Goal: Check status: Check status

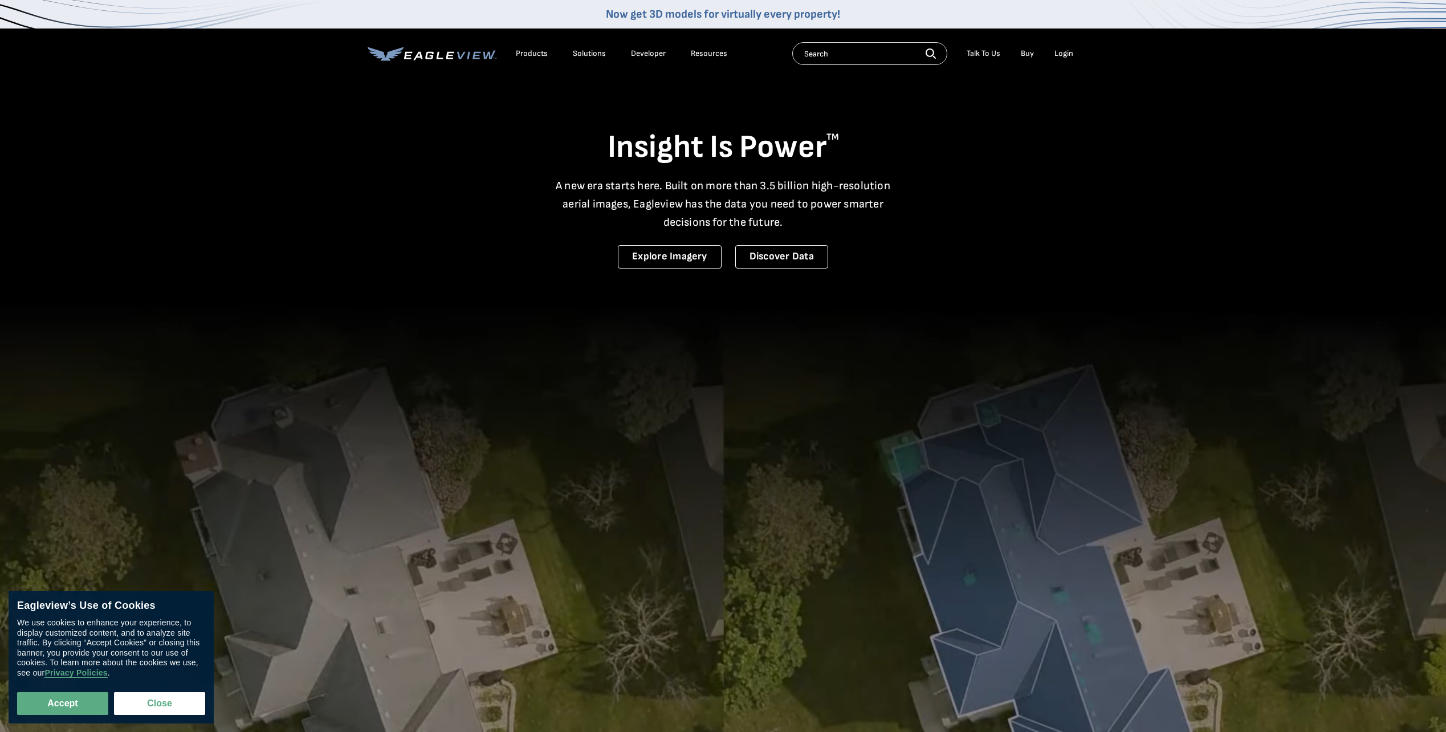
click at [1070, 51] on div "Login" at bounding box center [1063, 53] width 19 height 10
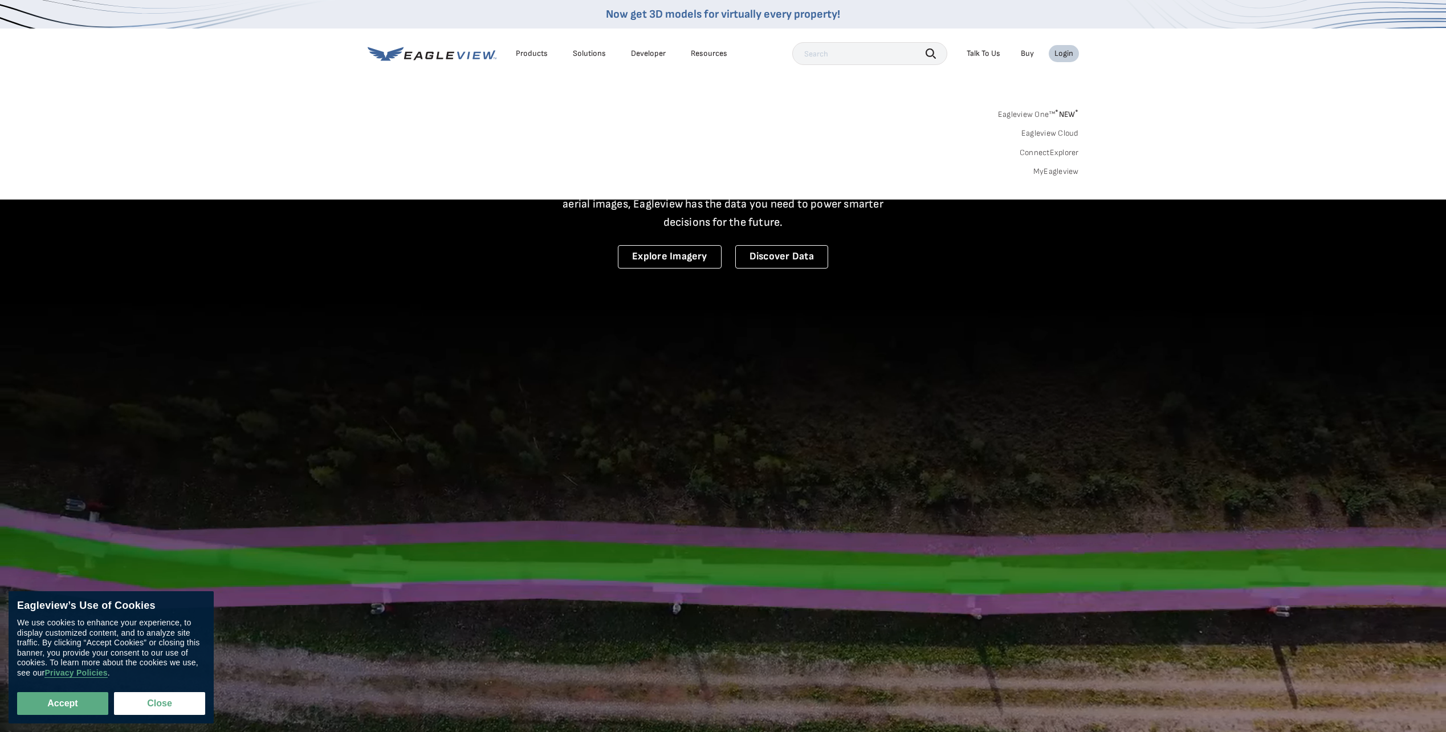
click at [1068, 54] on div "Login" at bounding box center [1063, 53] width 19 height 10
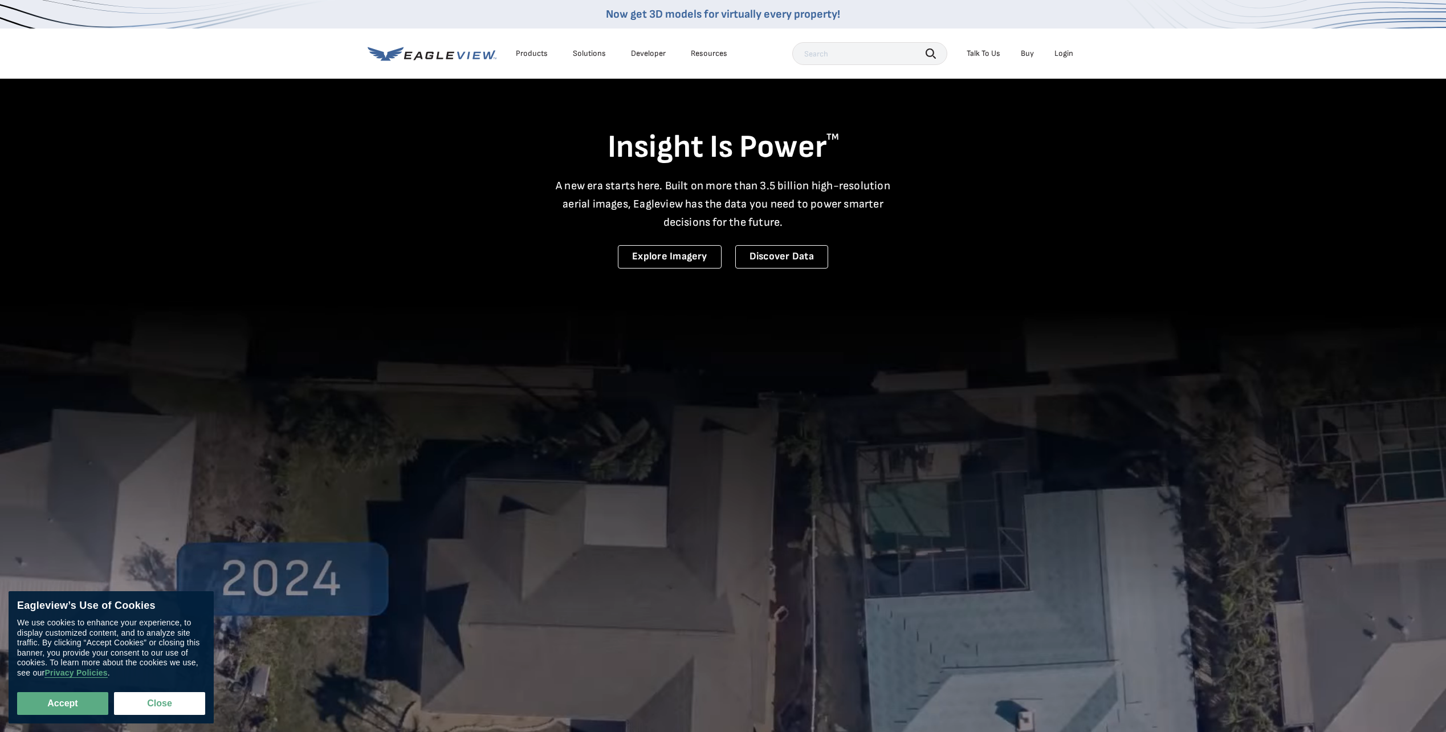
click at [1068, 55] on div "Login" at bounding box center [1063, 53] width 19 height 10
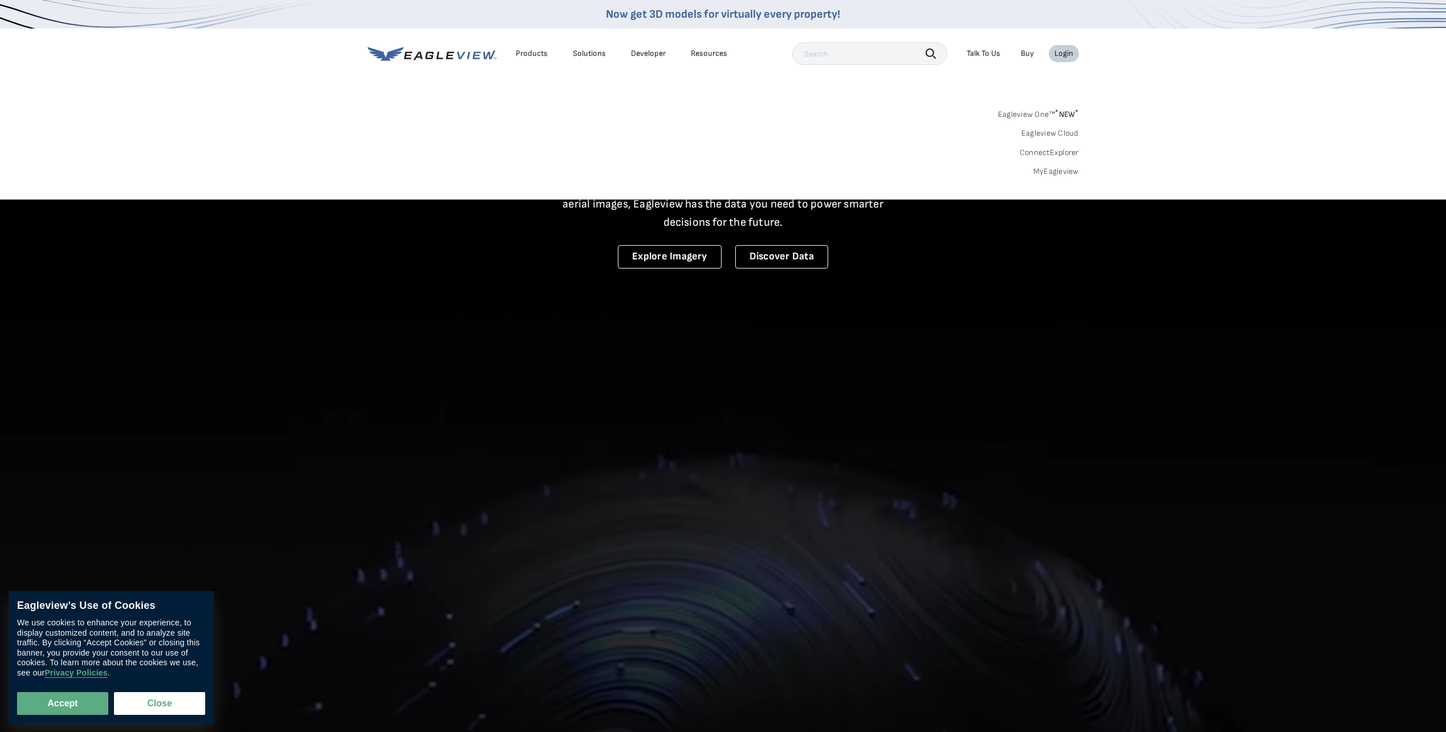
click at [1066, 57] on div "Login" at bounding box center [1063, 53] width 19 height 10
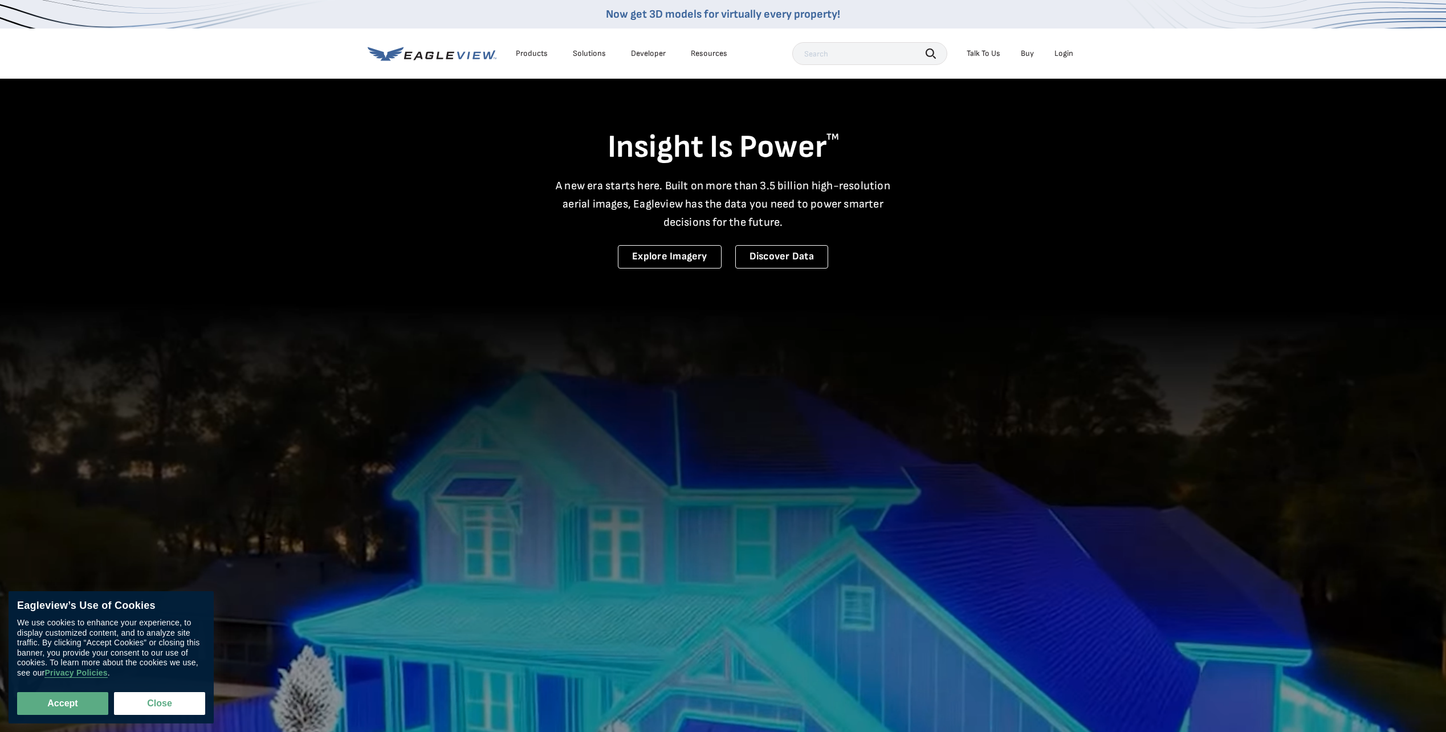
click at [1067, 57] on div "Login" at bounding box center [1063, 53] width 19 height 10
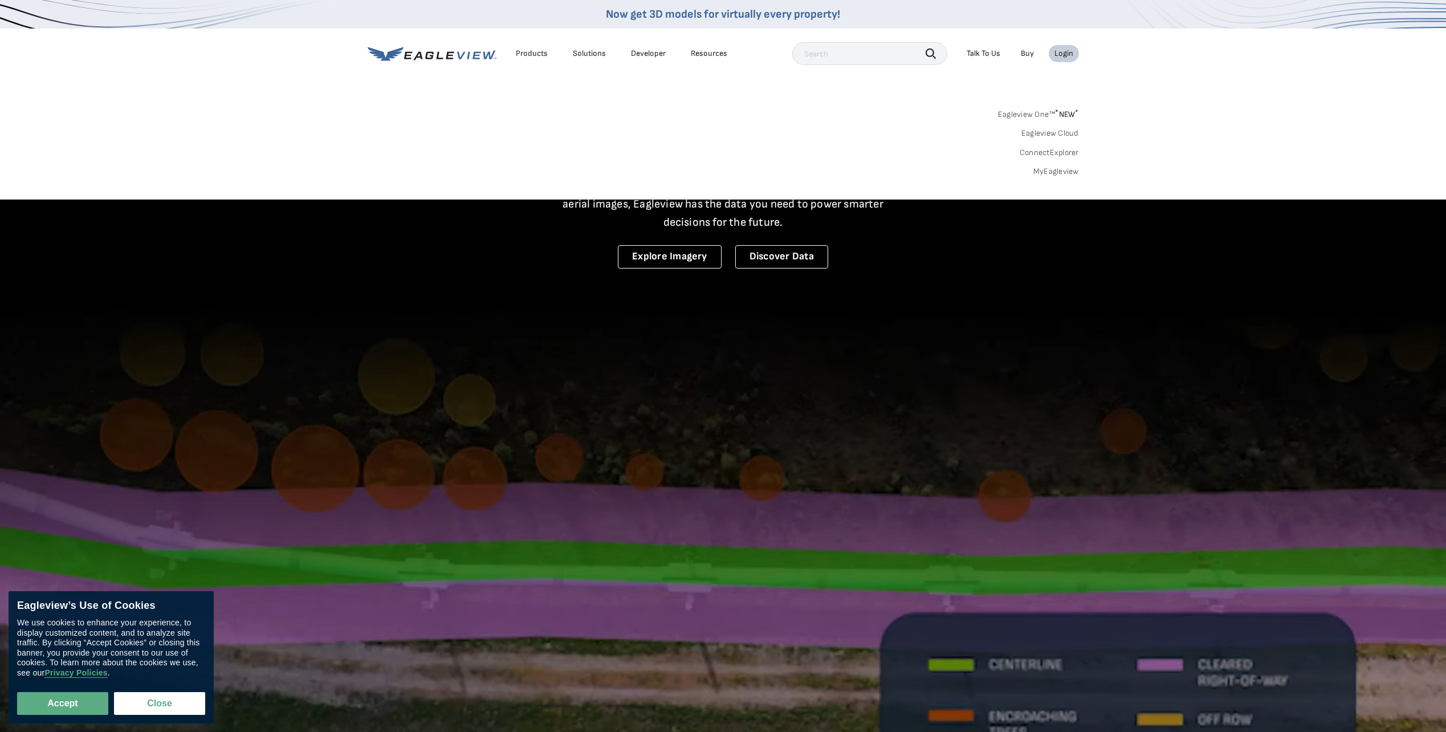
click at [419, 77] on div "Products Solutions Developer Resources Search Talk To Us Buy Login" at bounding box center [723, 53] width 711 height 50
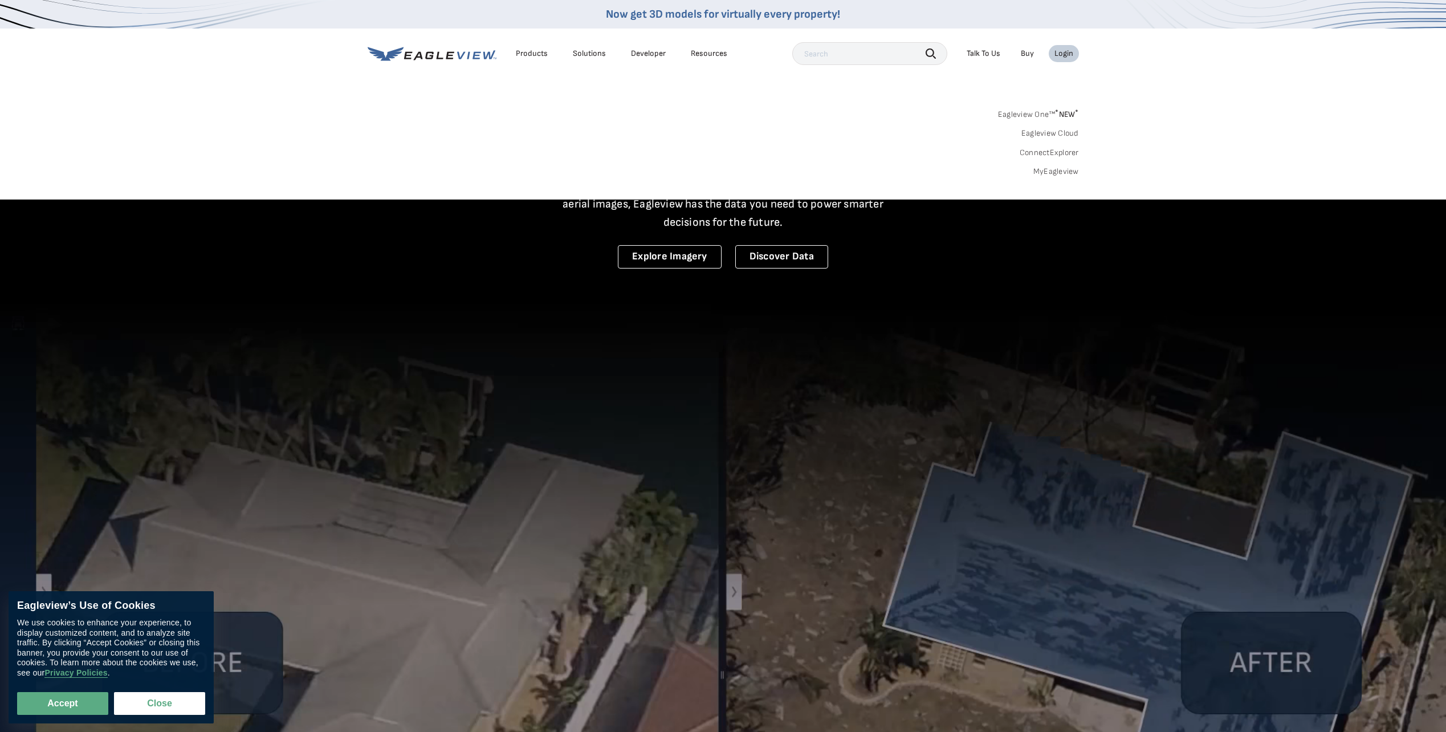
drag, startPoint x: 431, startPoint y: 93, endPoint x: 445, endPoint y: 130, distance: 39.5
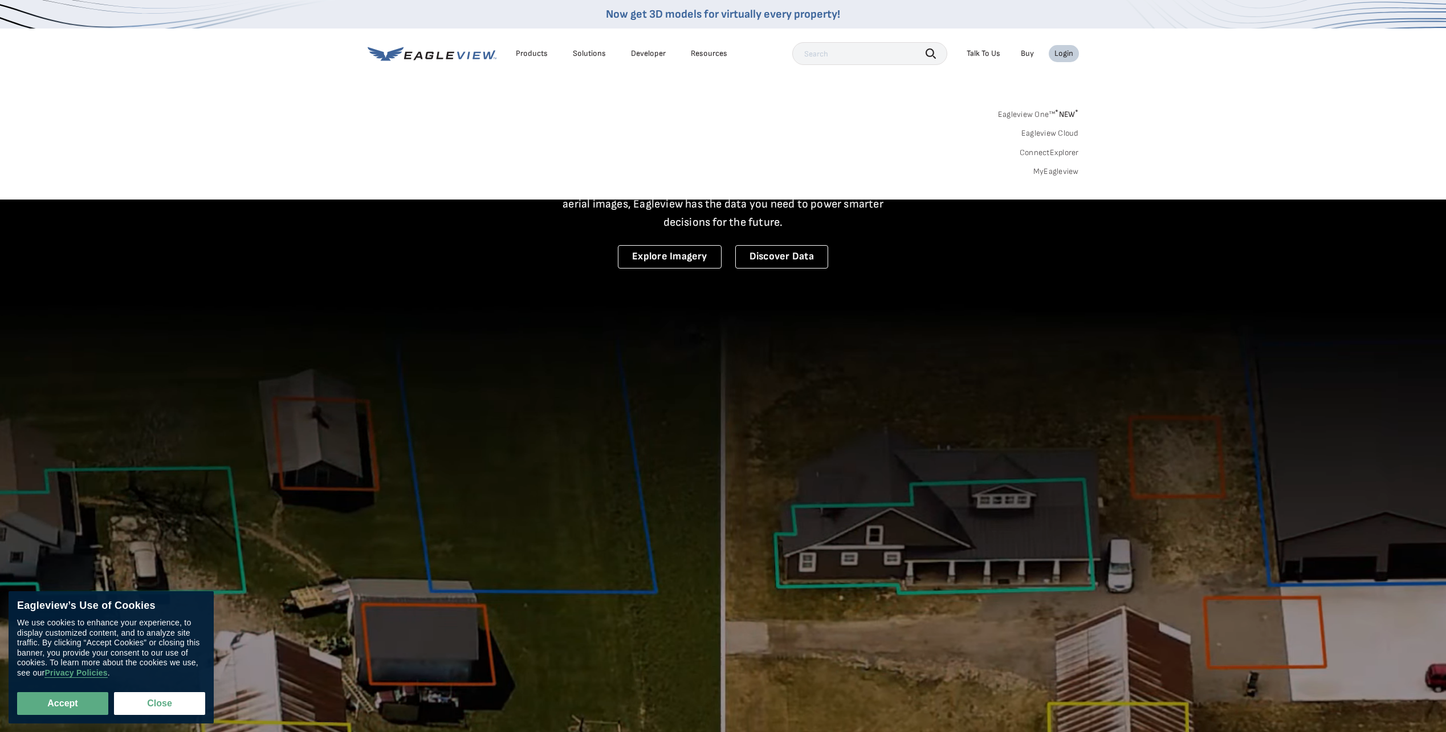
click at [438, 125] on div "Search Products Our Product Areas Imagery 1-Inch GSD Aerial Imagery *" at bounding box center [723, 145] width 1446 height 107
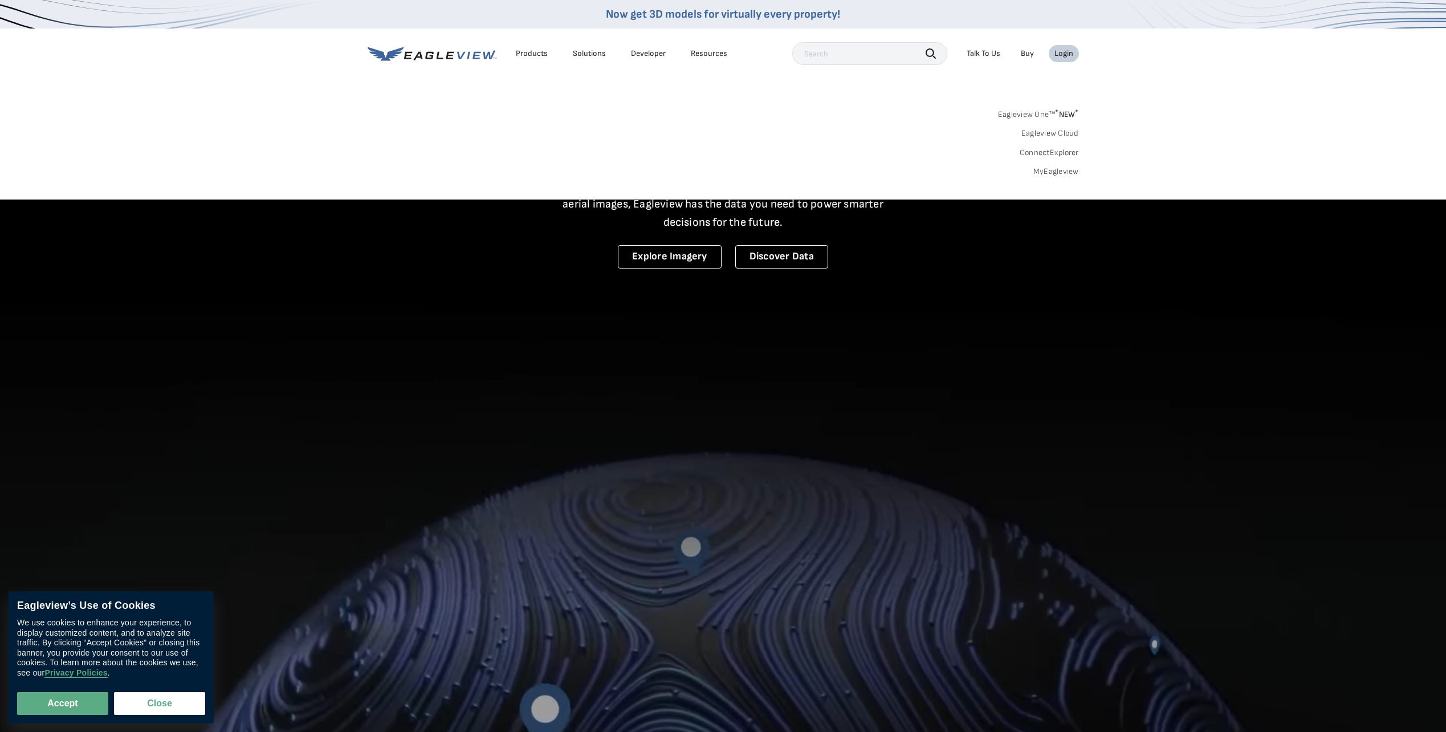
click at [497, 141] on div "Eagleview One™ * NEW * Eagleview Cloud ConnectExplorer MyEagleview" at bounding box center [723, 141] width 711 height 71
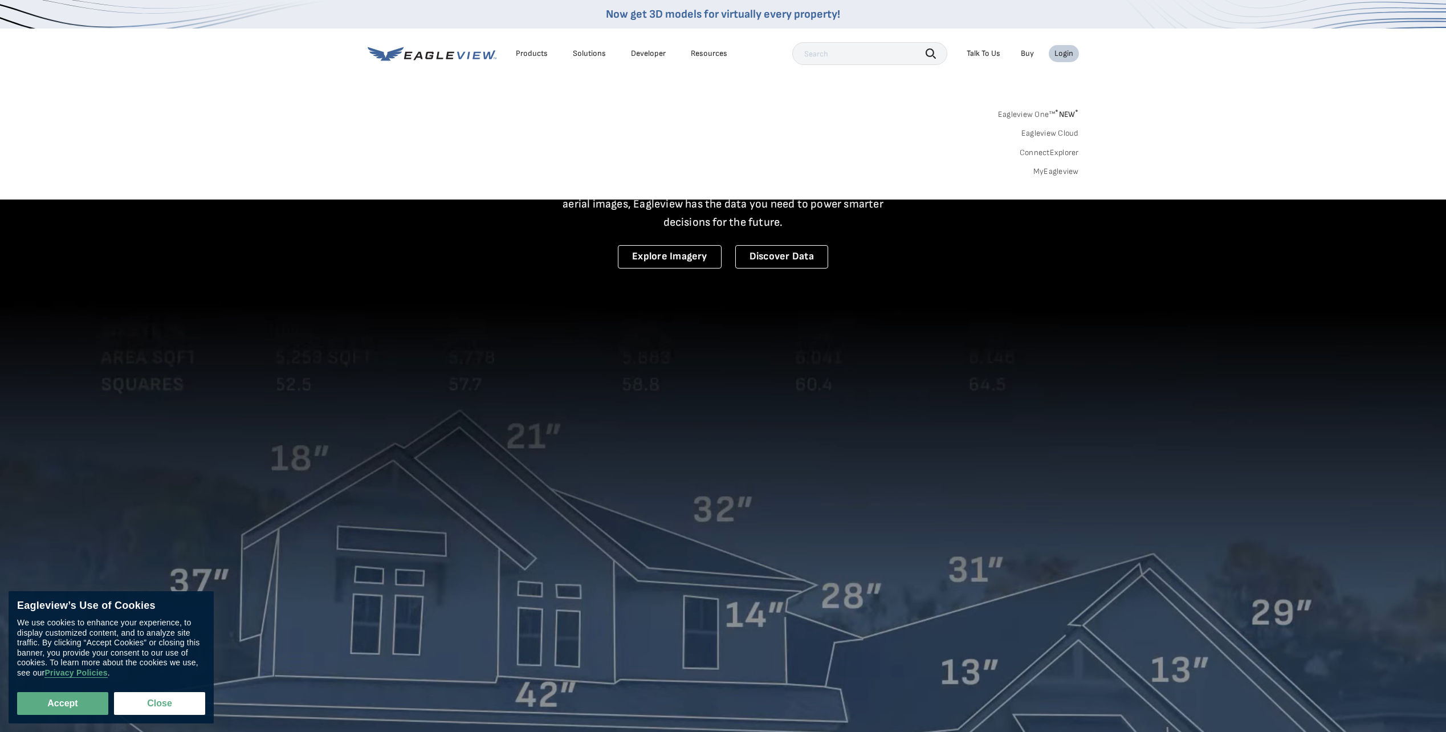
click at [658, 150] on div "Eagleview One™ * NEW * Eagleview Cloud ConnectExplorer MyEagleview" at bounding box center [723, 141] width 711 height 71
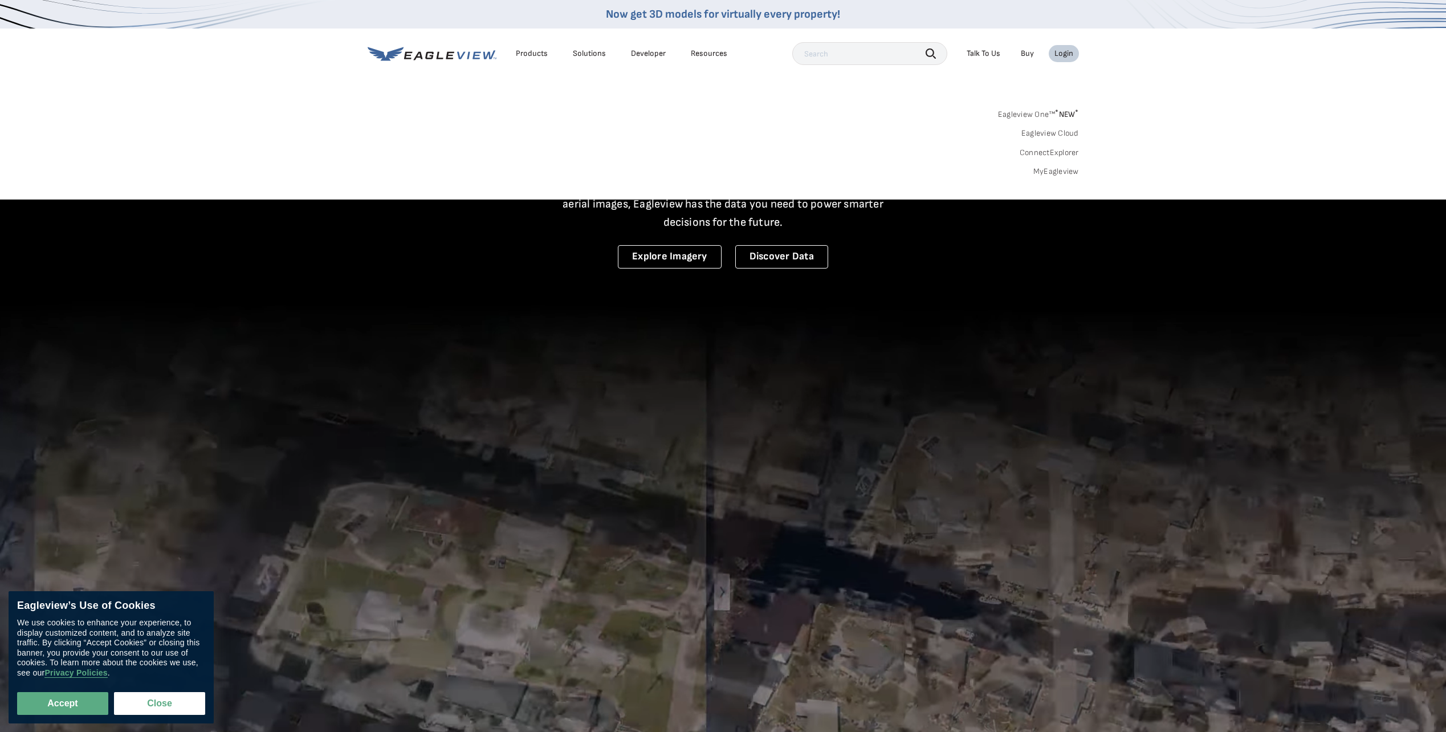
click at [902, 104] on div "Search Products Our Product Areas Imagery 1-Inch GSD Aerial Imagery *" at bounding box center [723, 145] width 1446 height 107
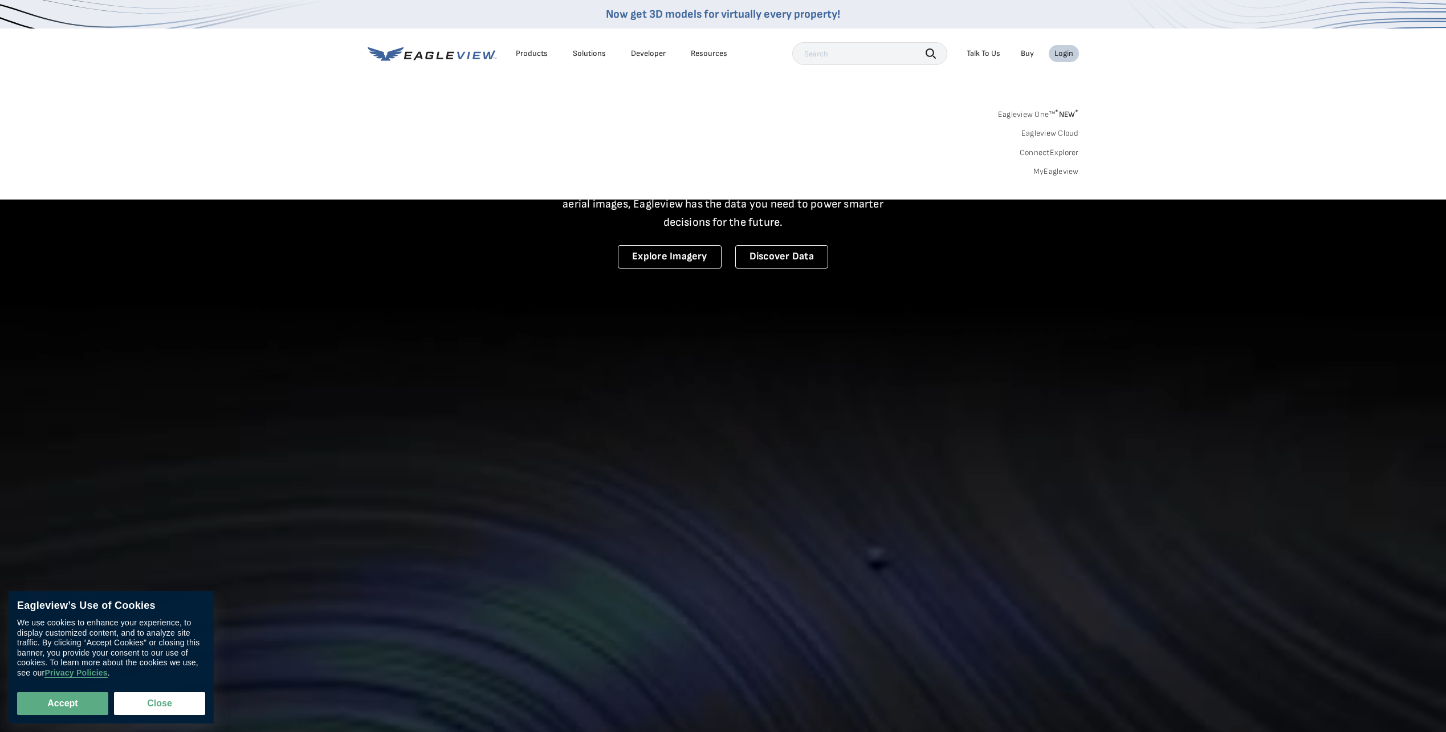
click at [1025, 112] on link "Eagleview One™ * NEW *" at bounding box center [1038, 112] width 81 height 13
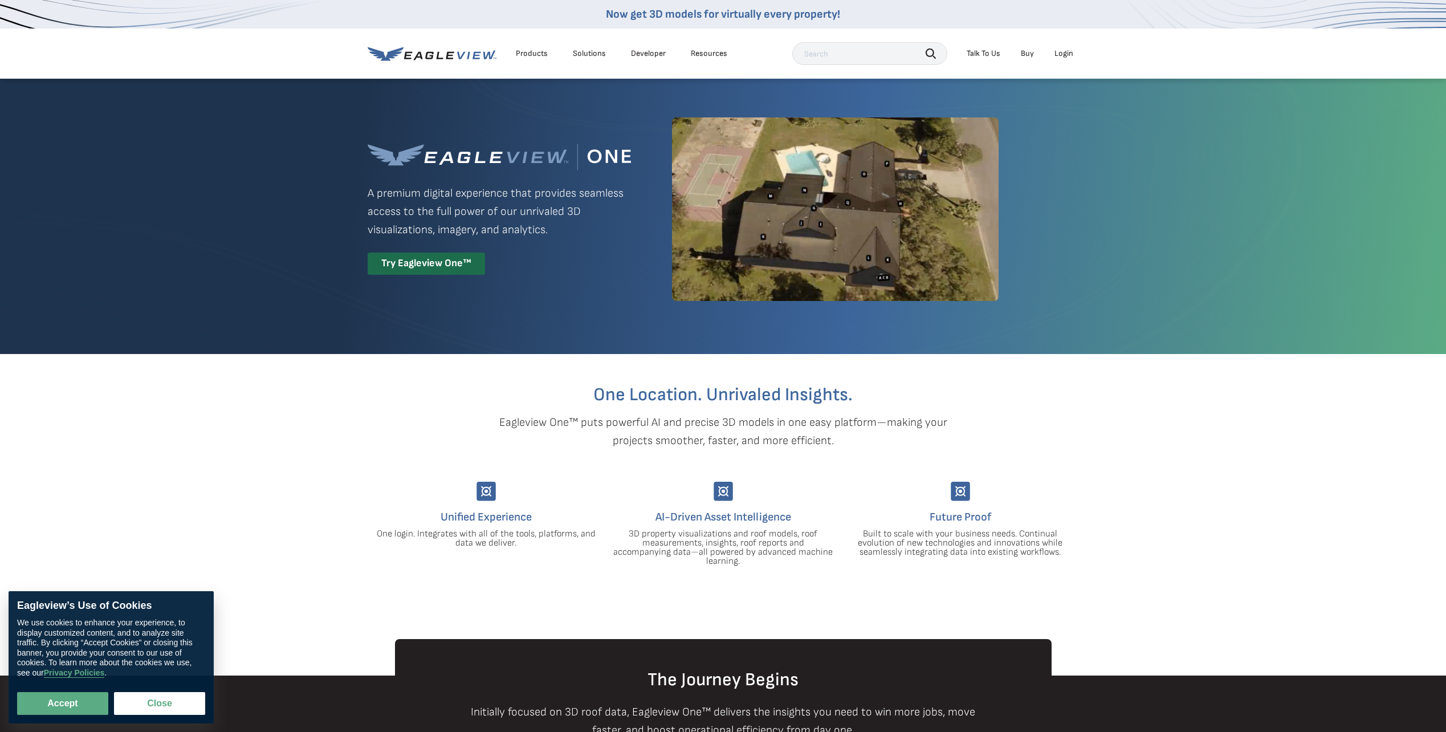
click at [1068, 56] on div "Login" at bounding box center [1063, 53] width 19 height 10
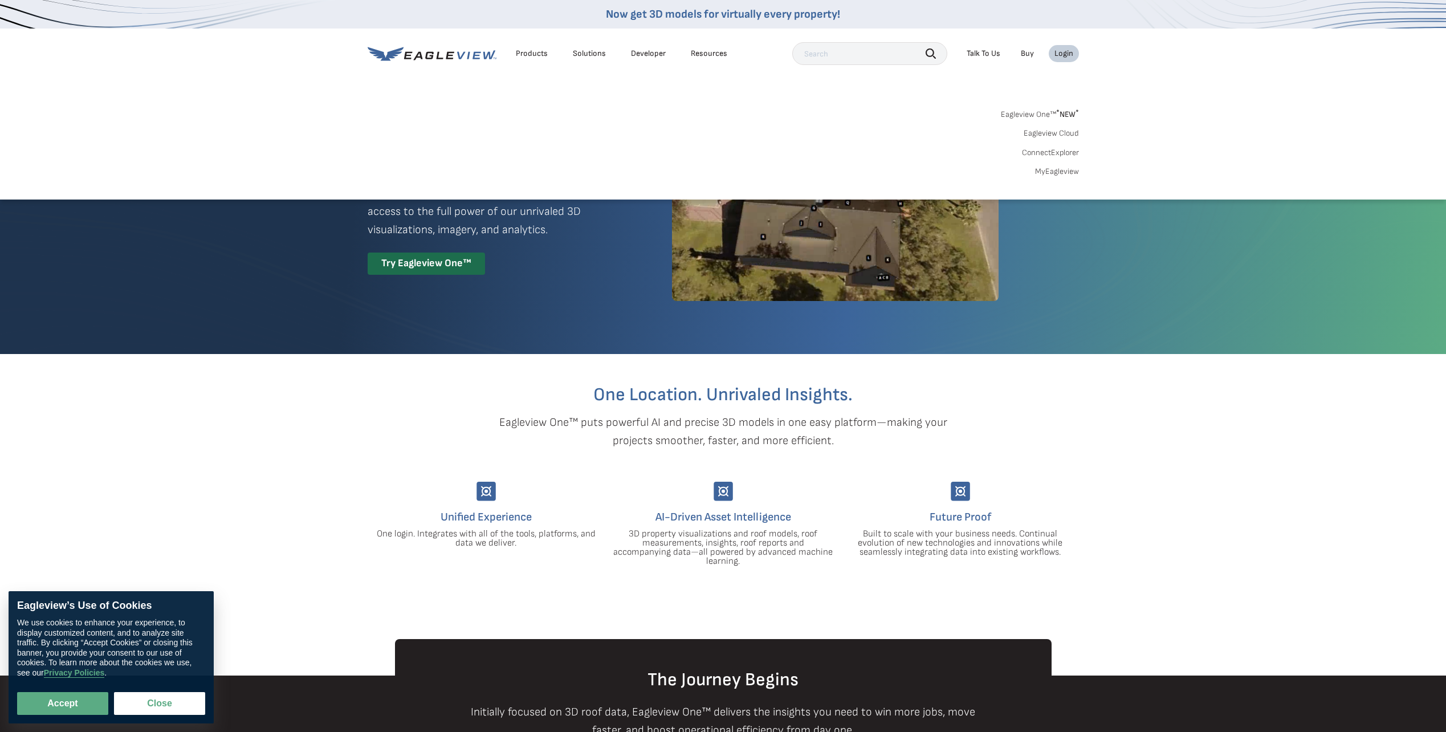
click at [1066, 170] on link "MyEagleview" at bounding box center [1057, 171] width 44 height 10
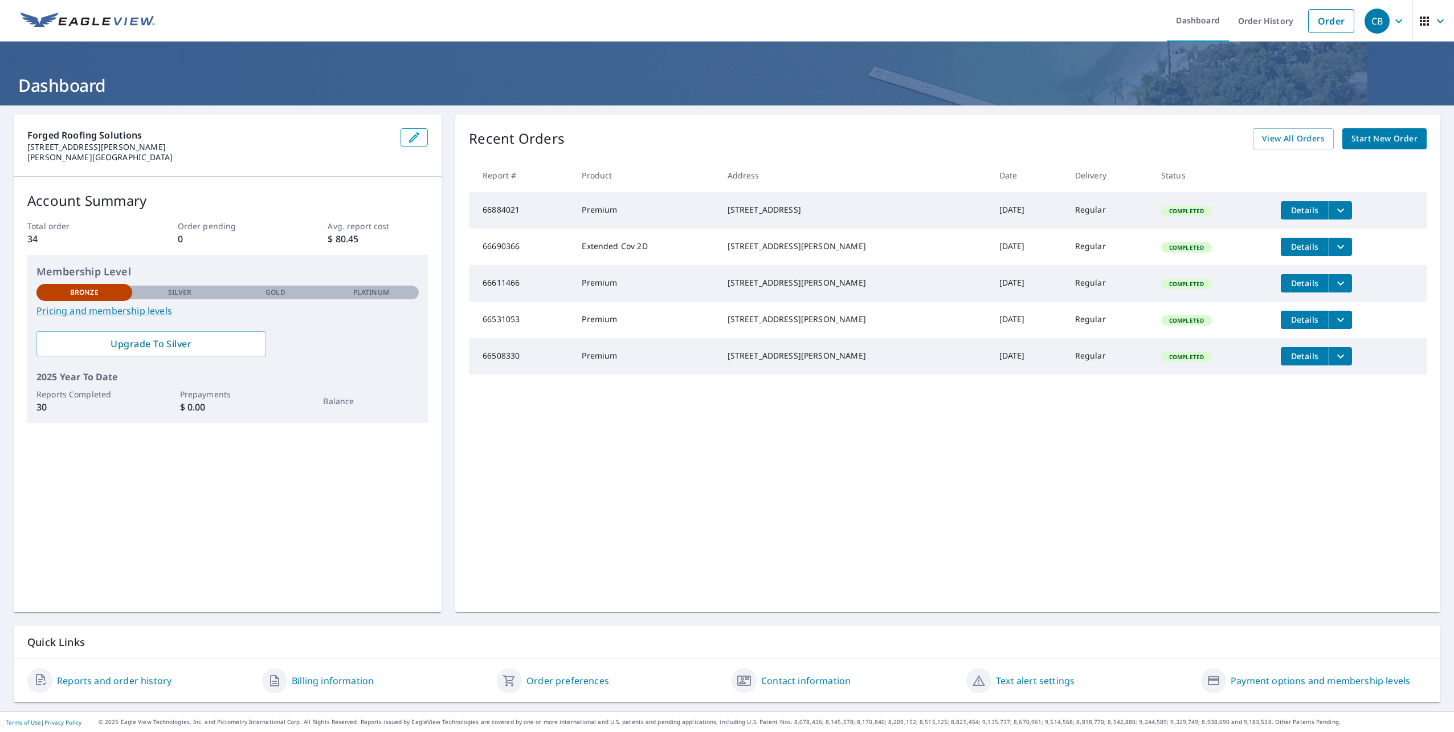
click at [1420, 18] on icon "button" at bounding box center [1424, 21] width 9 height 9
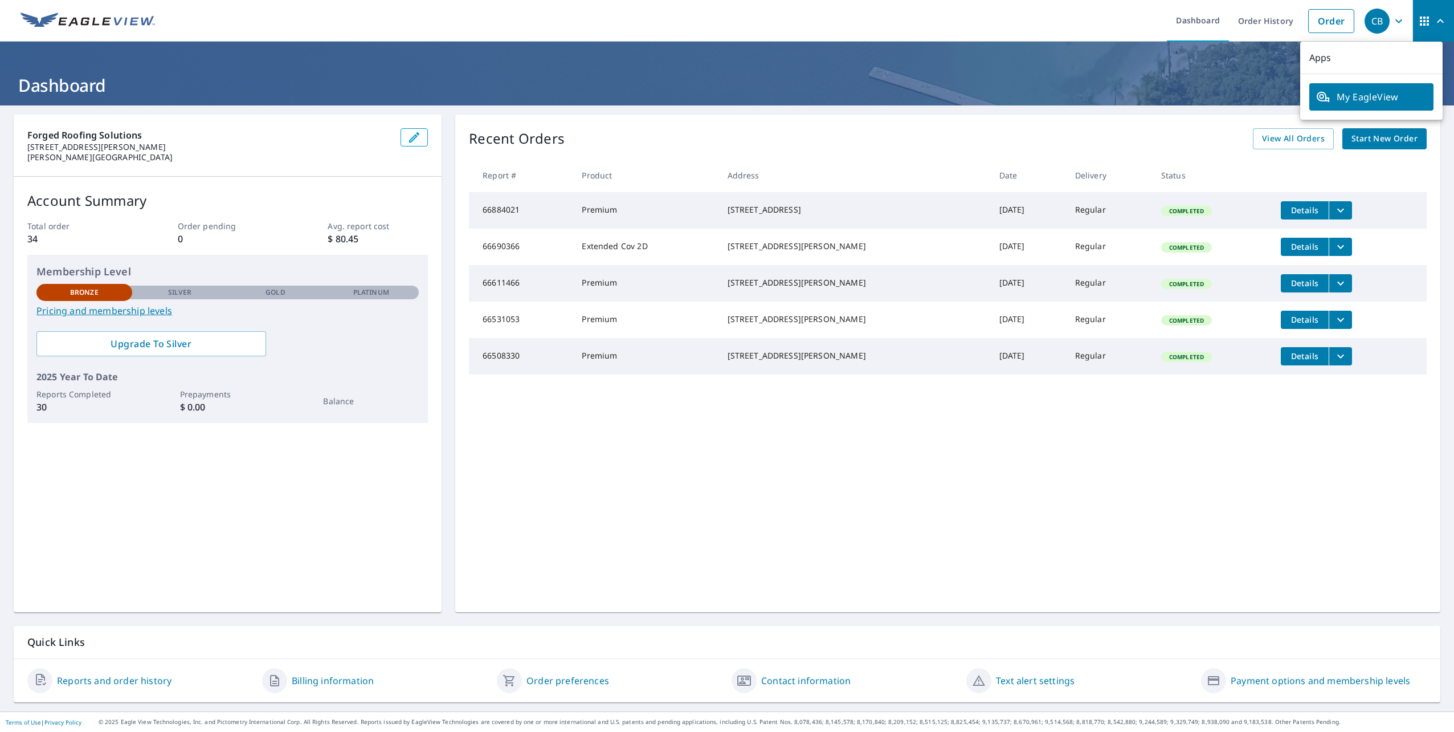
click at [1420, 18] on icon "button" at bounding box center [1424, 21] width 9 height 9
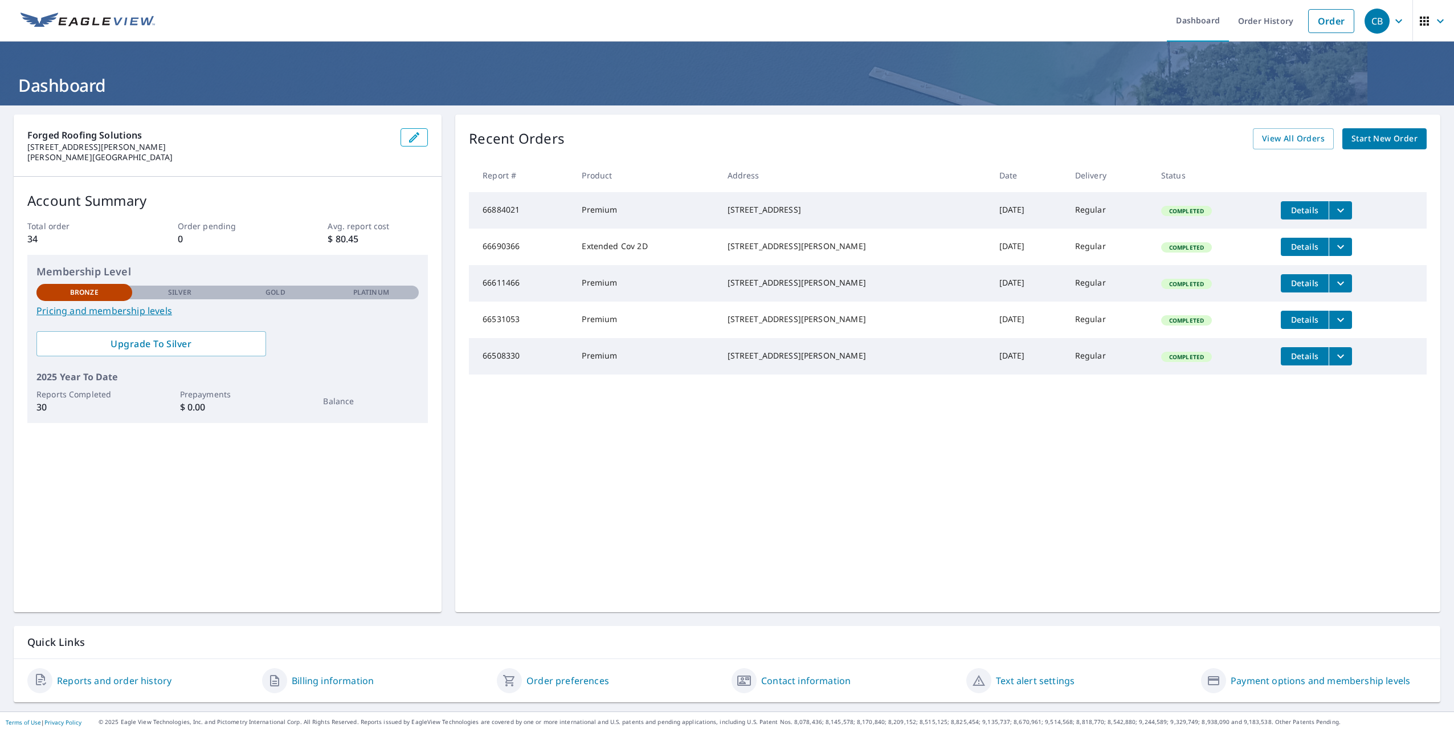
click at [1420, 18] on icon "button" at bounding box center [1424, 21] width 9 height 9
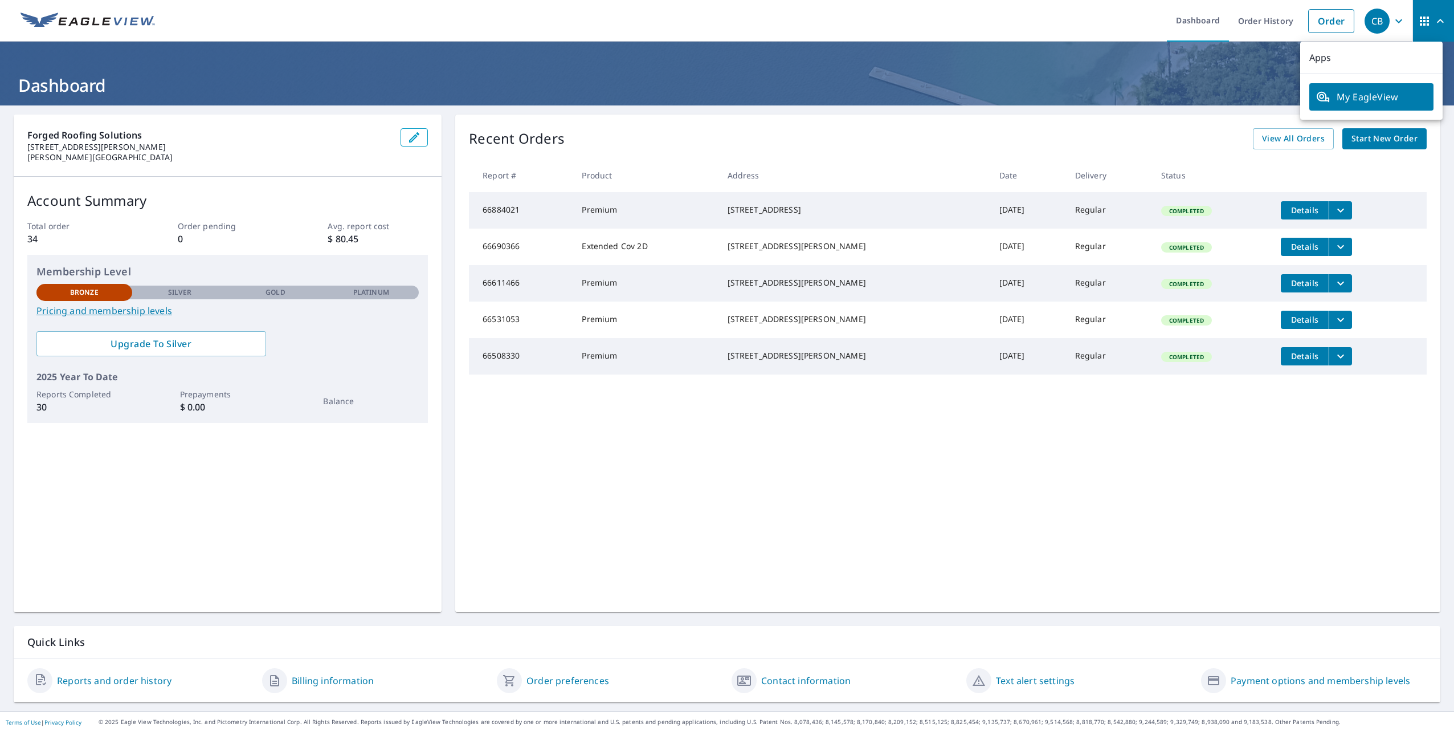
click at [1407, 91] on span "My EagleView" at bounding box center [1371, 97] width 111 height 14
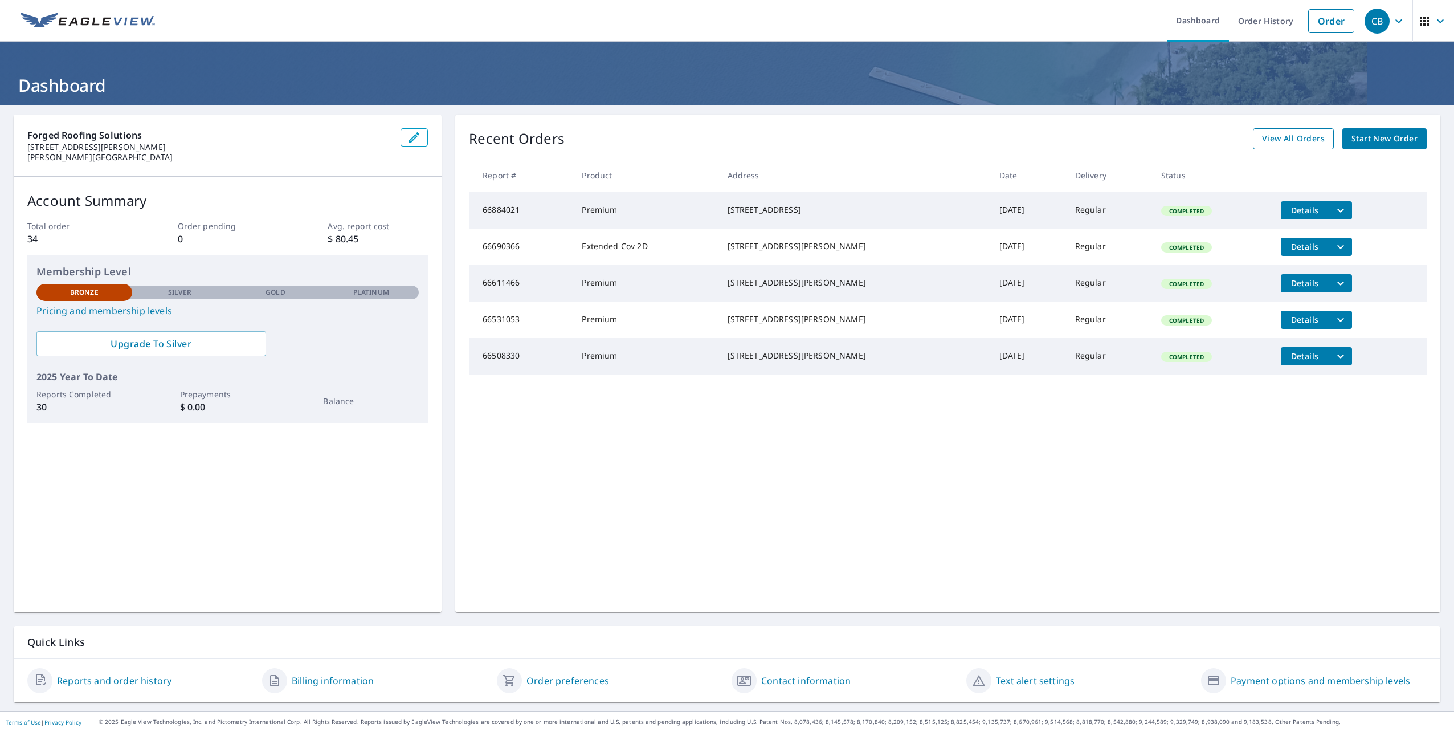
click at [1264, 131] on link "View All Orders" at bounding box center [1293, 138] width 81 height 21
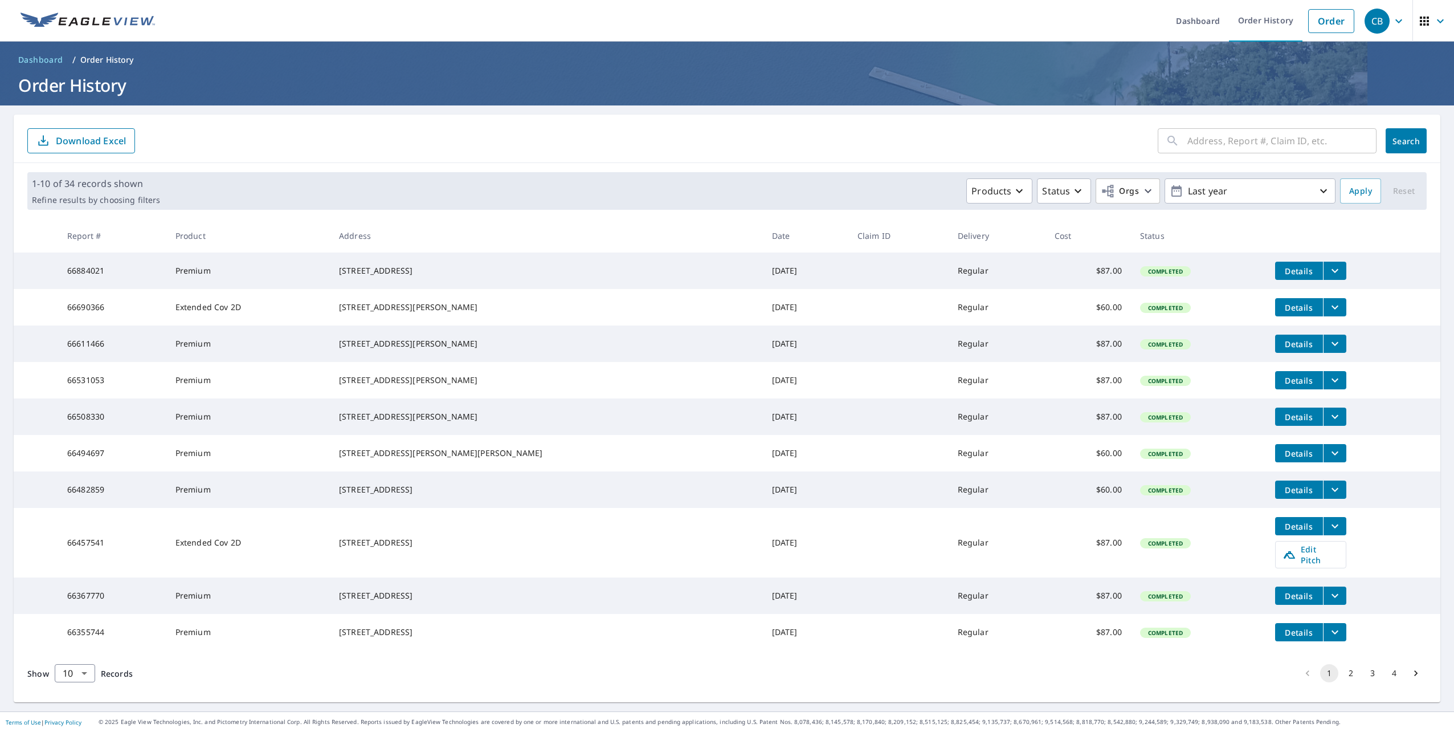
scroll to position [27, 0]
click at [82, 676] on body "CB CB Dashboard Order History Order CB Dashboard / Order History Order History …" at bounding box center [727, 366] width 1454 height 732
click at [84, 691] on li "50" at bounding box center [74, 687] width 40 height 21
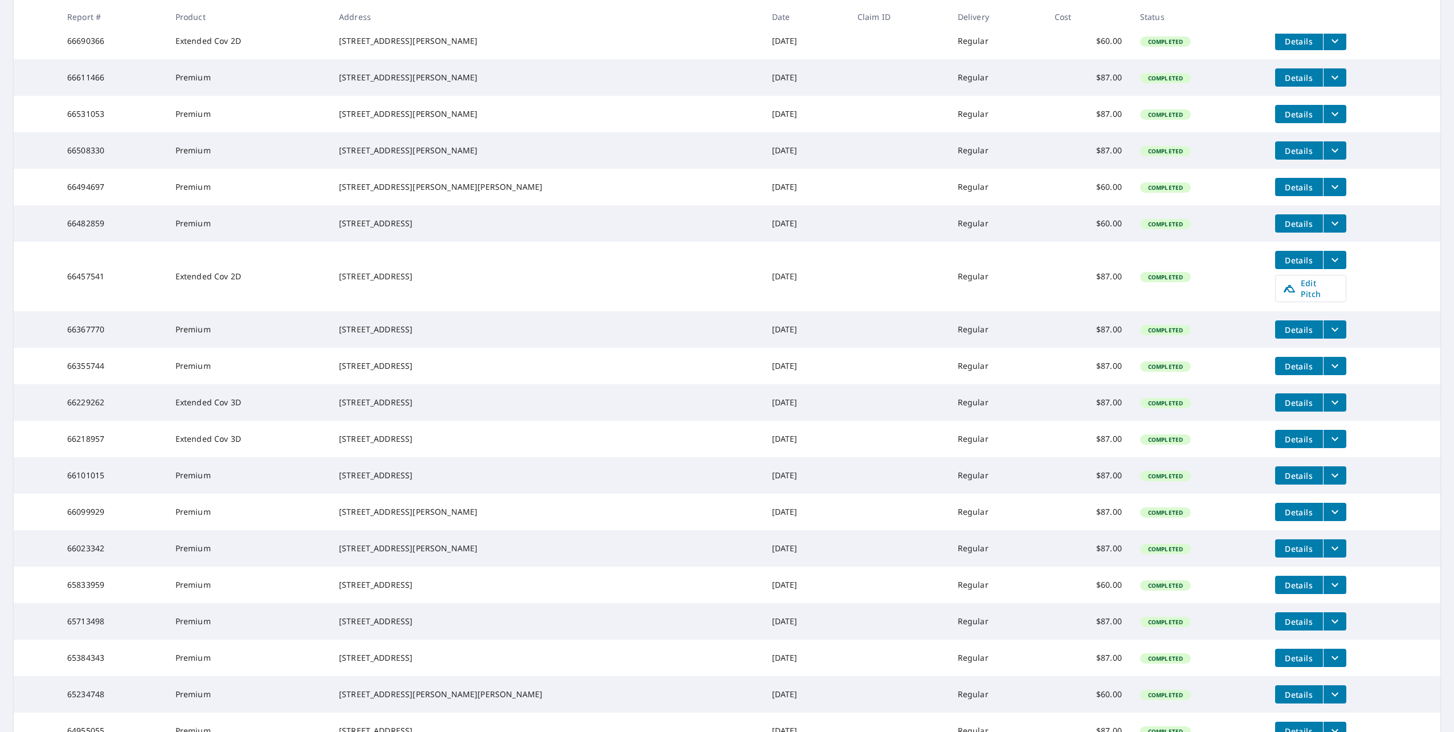
scroll to position [285, 0]
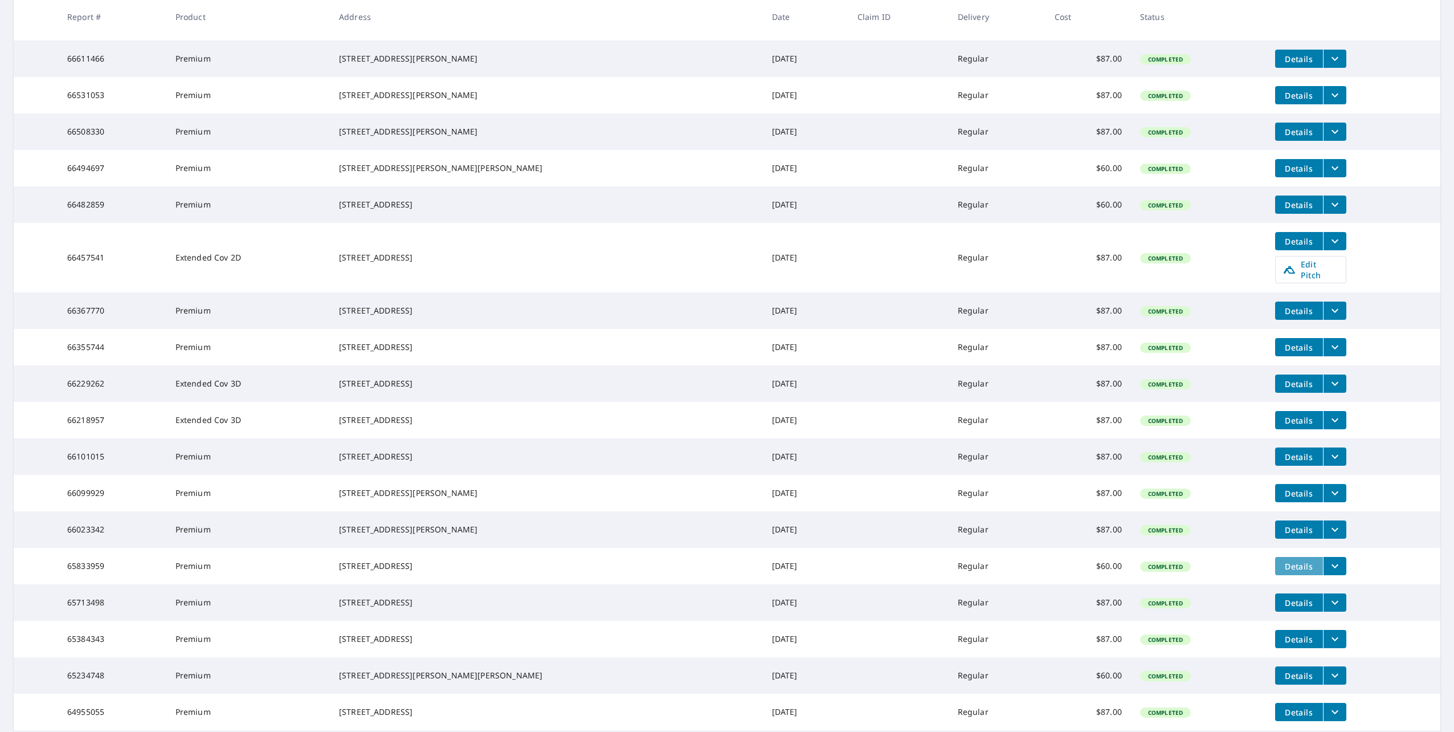
click at [1282, 572] on span "Details" at bounding box center [1299, 566] width 34 height 11
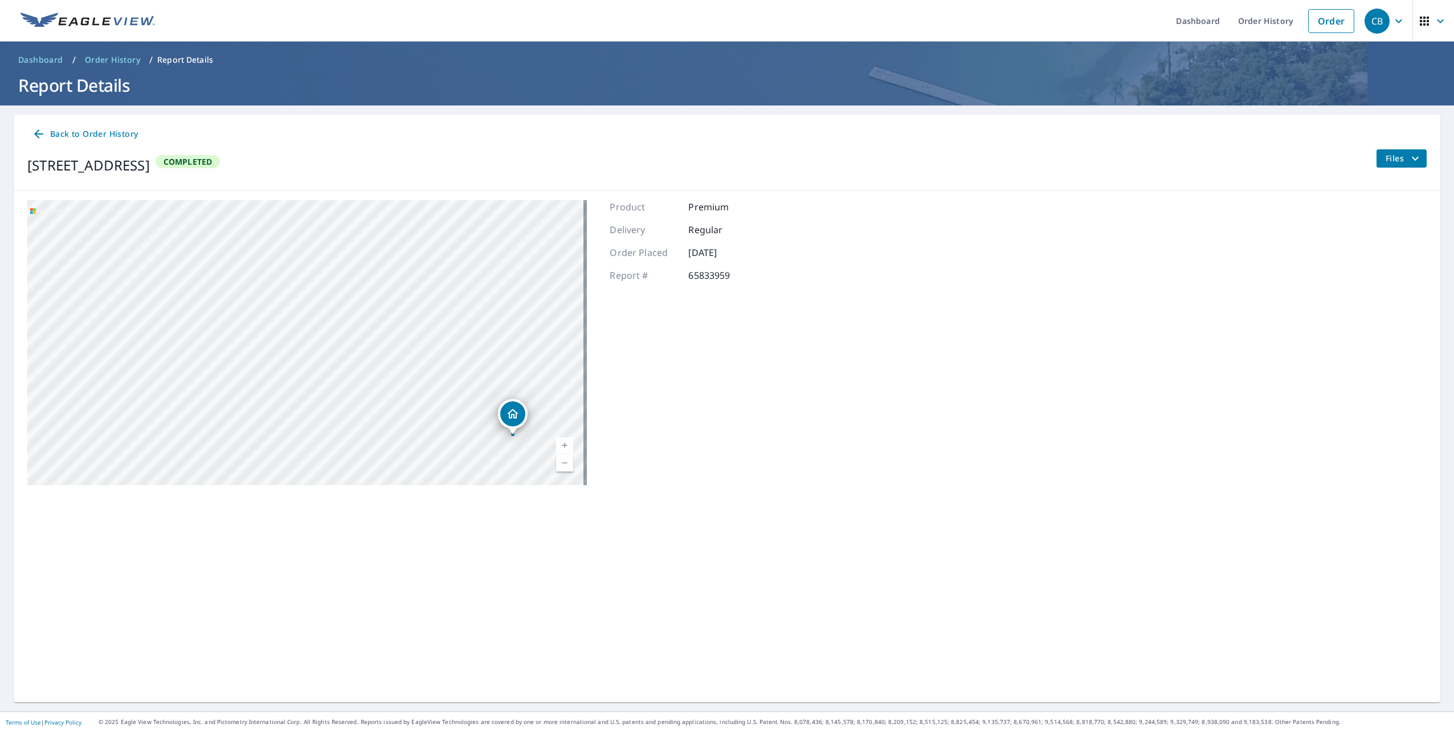
click at [1400, 165] on span "Files" at bounding box center [1404, 159] width 36 height 14
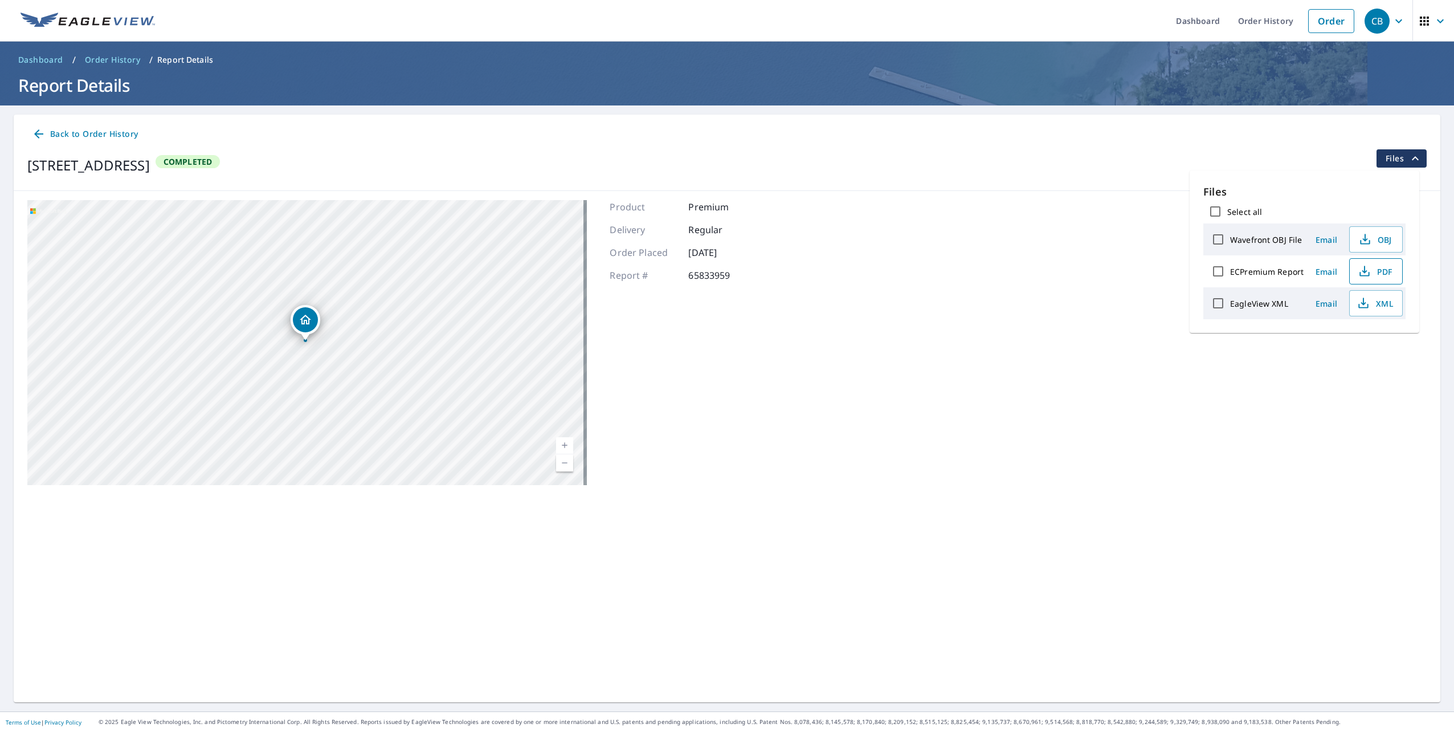
click at [1360, 273] on icon "button" at bounding box center [1365, 271] width 14 height 14
